Goal: Task Accomplishment & Management: Manage account settings

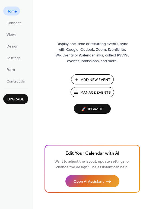
click at [91, 93] on span "Manage Events" at bounding box center [95, 93] width 30 height 6
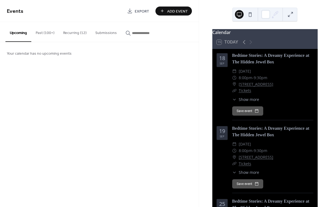
click at [72, 33] on button "Recurring (12)" at bounding box center [75, 31] width 32 height 19
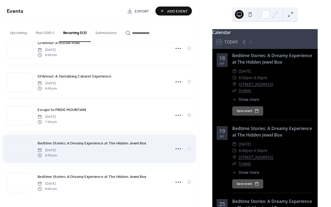
scroll to position [253, 0]
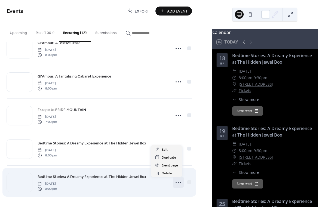
click at [176, 181] on icon at bounding box center [178, 182] width 9 height 9
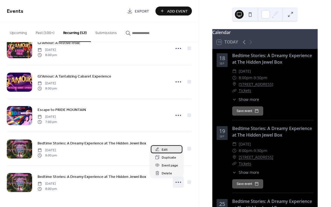
click at [161, 149] on div "Edit" at bounding box center [167, 149] width 32 height 8
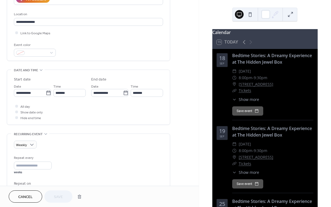
scroll to position [108, 0]
click at [41, 92] on input "**********" at bounding box center [30, 92] width 32 height 8
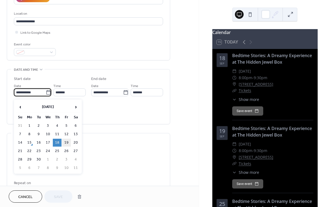
click at [66, 141] on td "19" at bounding box center [66, 143] width 9 height 8
type input "**********"
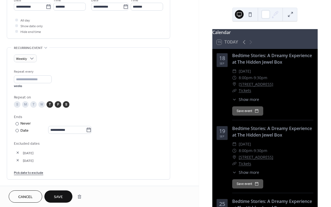
scroll to position [208, 0]
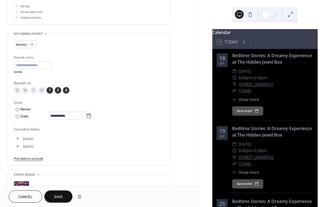
click at [57, 196] on span "Save" at bounding box center [58, 197] width 9 height 6
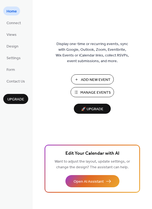
click at [99, 92] on span "Manage Events" at bounding box center [95, 93] width 30 height 6
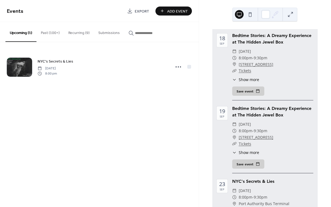
click at [80, 33] on button "Recurring (9)" at bounding box center [79, 31] width 30 height 19
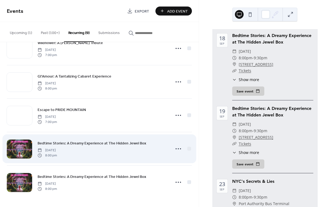
scroll to position [152, 0]
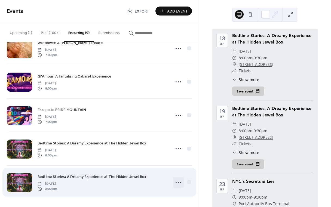
click at [178, 183] on icon at bounding box center [178, 182] width 9 height 9
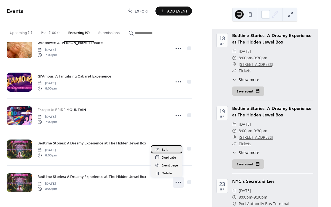
click at [162, 148] on span "Edit" at bounding box center [165, 150] width 6 height 6
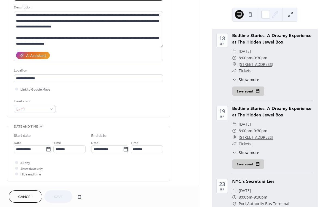
scroll to position [73, 0]
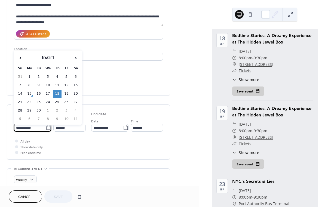
click at [41, 128] on input "**********" at bounding box center [30, 128] width 32 height 8
click at [66, 94] on td "19" at bounding box center [66, 94] width 9 height 8
type input "**********"
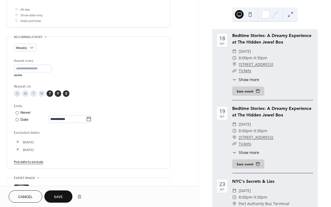
scroll to position [203, 0]
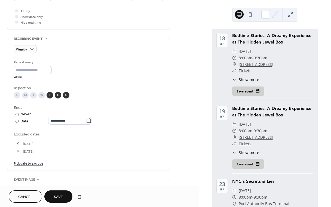
click at [58, 196] on span "Save" at bounding box center [58, 197] width 9 height 6
